Goal: Information Seeking & Learning: Find specific fact

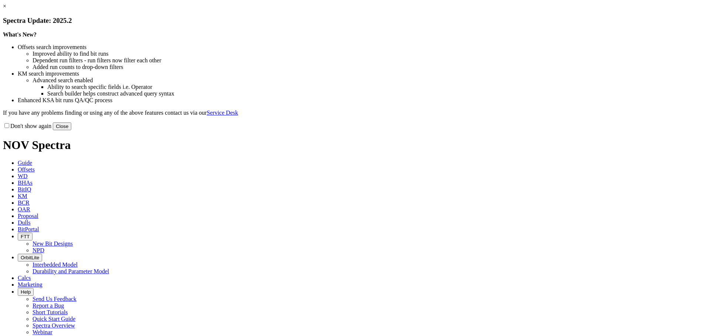
drag, startPoint x: 510, startPoint y: 203, endPoint x: 507, endPoint y: 201, distance: 4.0
click at [71, 130] on button "Close" at bounding box center [62, 127] width 18 height 8
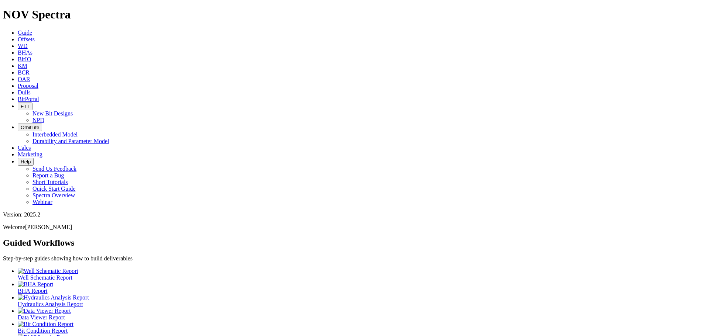
scroll to position [20, 0]
click at [35, 36] on link "Offsets" at bounding box center [26, 39] width 17 height 6
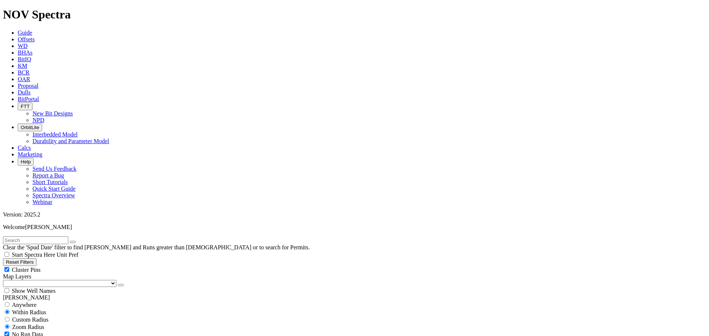
click at [73, 266] on div "Cluster Pins" at bounding box center [354, 269] width 703 height 7
checkbox input "false"
click at [37, 280] on select "US Counties Alberta, CA Townships British Columbia, CA Townships British Columb…" at bounding box center [59, 283] width 113 height 7
click at [6, 280] on select "US Counties Alberta, CA Townships British Columbia, CA Townships British Columb…" at bounding box center [59, 283] width 113 height 7
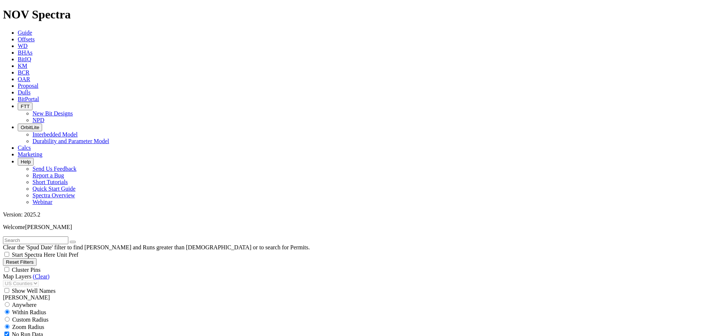
scroll to position [345, 0]
select select "8.75"
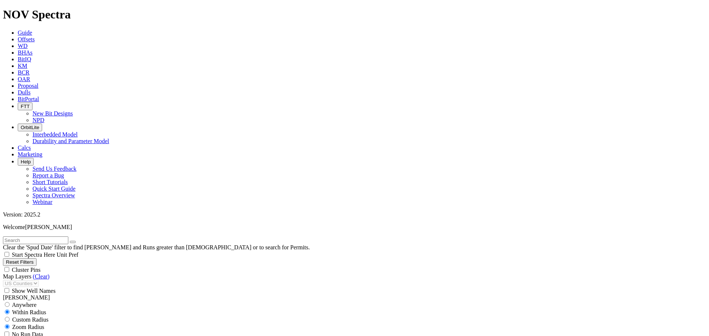
checkbox input "false"
select select "? number:8.75 ?"
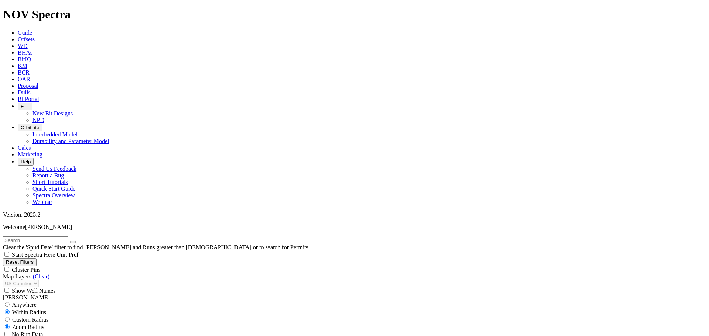
scroll to position [79801, 0]
type input "199"
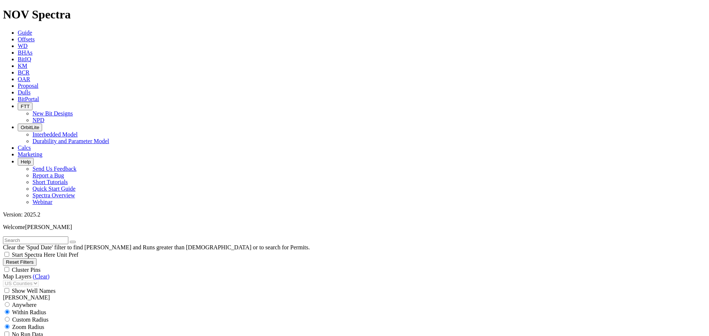
type input "8"
type input "11000"
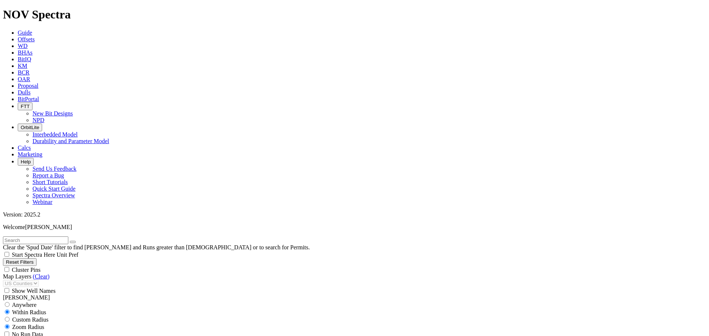
drag, startPoint x: 106, startPoint y: 240, endPoint x: 117, endPoint y: 246, distance: 11.9
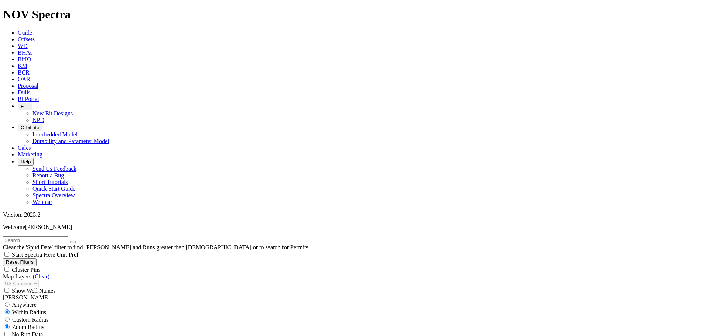
type input "390"
type input "6000"
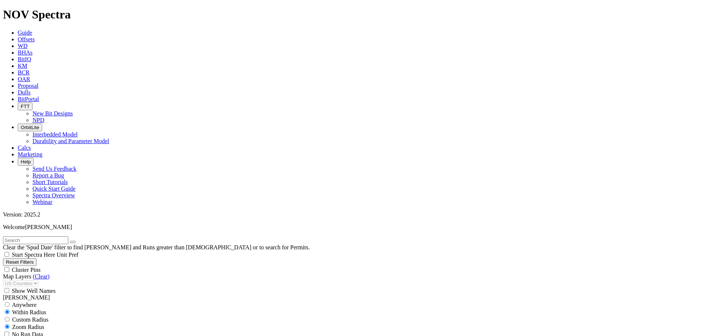
drag, startPoint x: 588, startPoint y: 81, endPoint x: 650, endPoint y: 82, distance: 61.7
copy h3 "BOTANZA ST C 101H"
drag, startPoint x: 632, startPoint y: 55, endPoint x: 628, endPoint y: 54, distance: 3.9
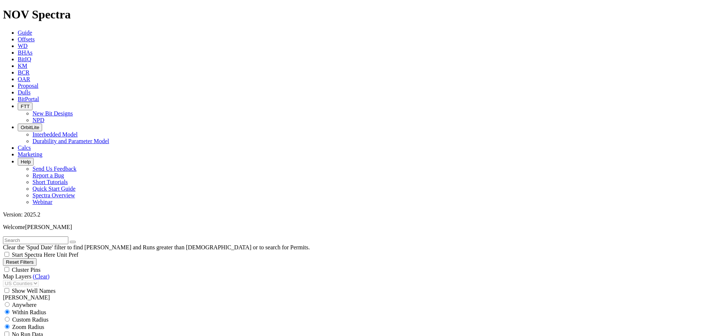
scroll to position [259, 0]
drag, startPoint x: 52, startPoint y: 253, endPoint x: 60, endPoint y: 254, distance: 8.2
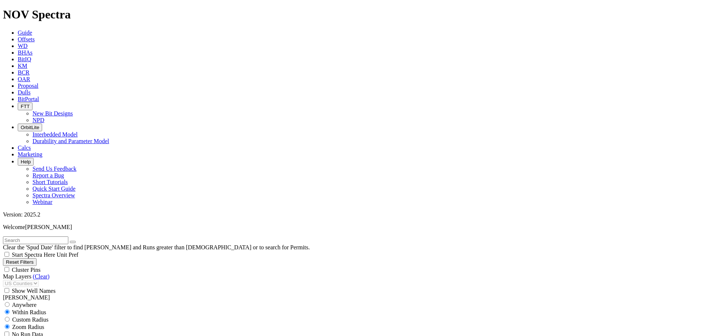
type input "198"
drag, startPoint x: 47, startPoint y: 182, endPoint x: 44, endPoint y: 189, distance: 7.1
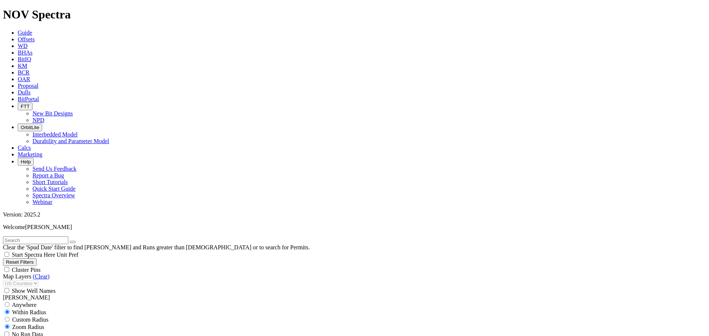
scroll to position [431, 0]
type input "10001"
drag, startPoint x: 48, startPoint y: 222, endPoint x: 41, endPoint y: 223, distance: 7.0
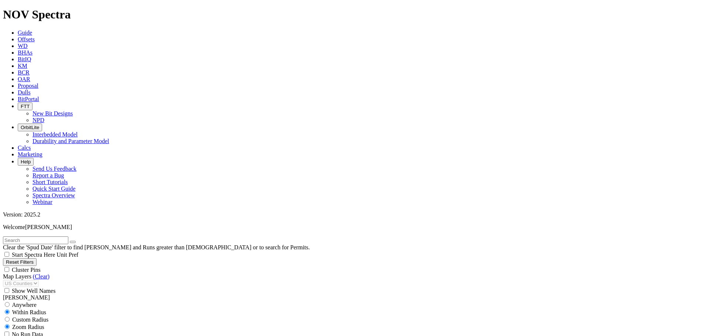
type input "5001"
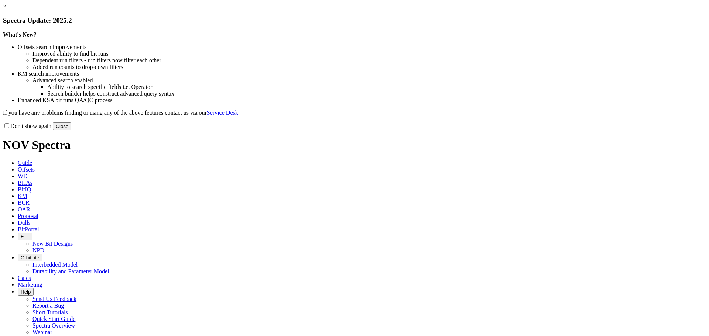
click at [71, 130] on button "Close" at bounding box center [62, 127] width 18 height 8
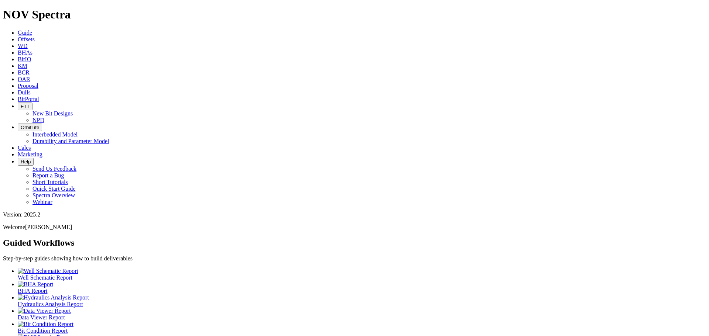
click at [35, 36] on link "Offsets" at bounding box center [26, 39] width 17 height 6
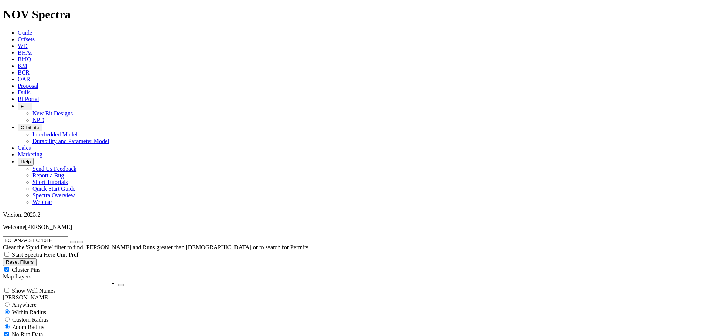
type input "BOTANZA ST C 101H"
click at [74, 266] on div "Cluster Pins" at bounding box center [354, 269] width 703 height 7
checkbox input "false"
drag, startPoint x: 38, startPoint y: 76, endPoint x: 37, endPoint y: 81, distance: 4.2
click at [38, 280] on select "US Counties Alberta, CA Townships British Columbia, CA Townships British Columb…" at bounding box center [59, 283] width 113 height 7
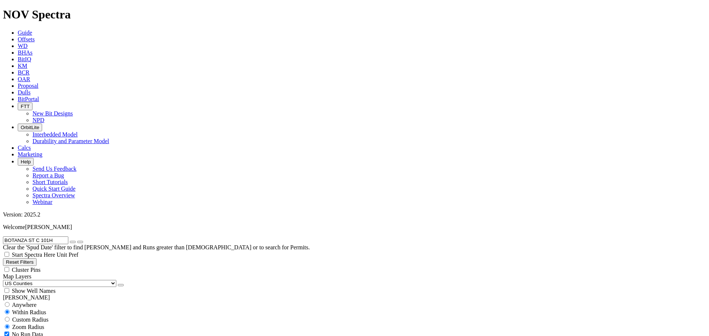
click at [6, 280] on select "US Counties Alberta, CA Townships British Columbia, CA Townships British Columb…" at bounding box center [59, 283] width 113 height 7
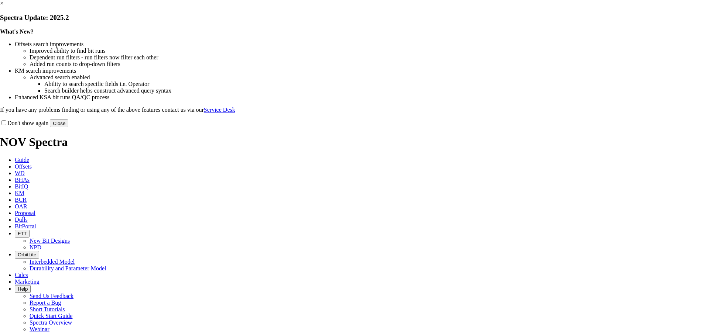
click at [68, 127] on button "Close" at bounding box center [59, 124] width 18 height 8
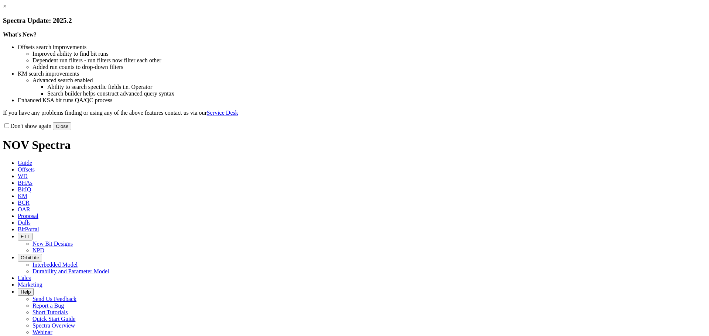
drag, startPoint x: 499, startPoint y: 203, endPoint x: 496, endPoint y: 201, distance: 4.2
click at [71, 130] on button "Close" at bounding box center [62, 127] width 18 height 8
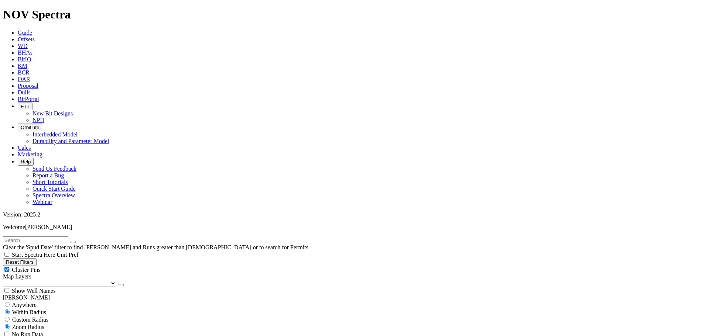
click at [74, 266] on div "Cluster Pins" at bounding box center [354, 269] width 703 height 7
checkbox input "false"
click at [40, 280] on select "US Counties Alberta, CA Townships British Columbia, CA Townships British Columb…" at bounding box center [59, 283] width 113 height 7
click at [6, 280] on select "US Counties Alberta, CA Townships British Columbia, CA Townships British Columb…" at bounding box center [59, 283] width 113 height 7
